Goal: Navigation & Orientation: Find specific page/section

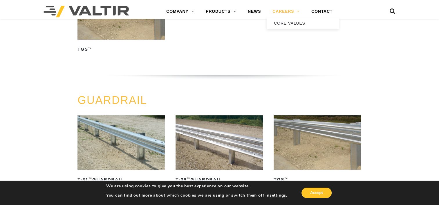
scroll to position [232, 0]
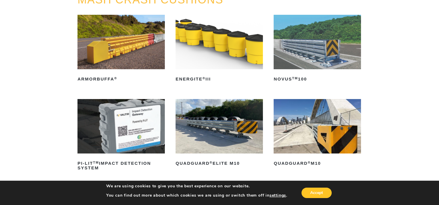
scroll to position [87, 0]
